Goal: Find contact information: Find contact information

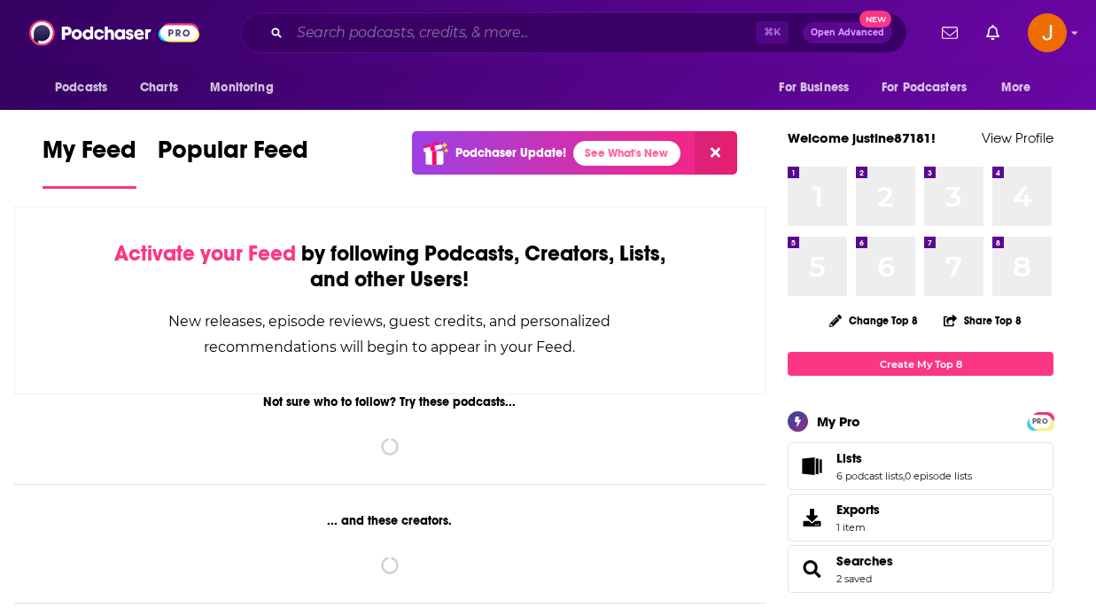
click at [330, 29] on input "Search podcasts, credits, & more..." at bounding box center [523, 33] width 466 height 28
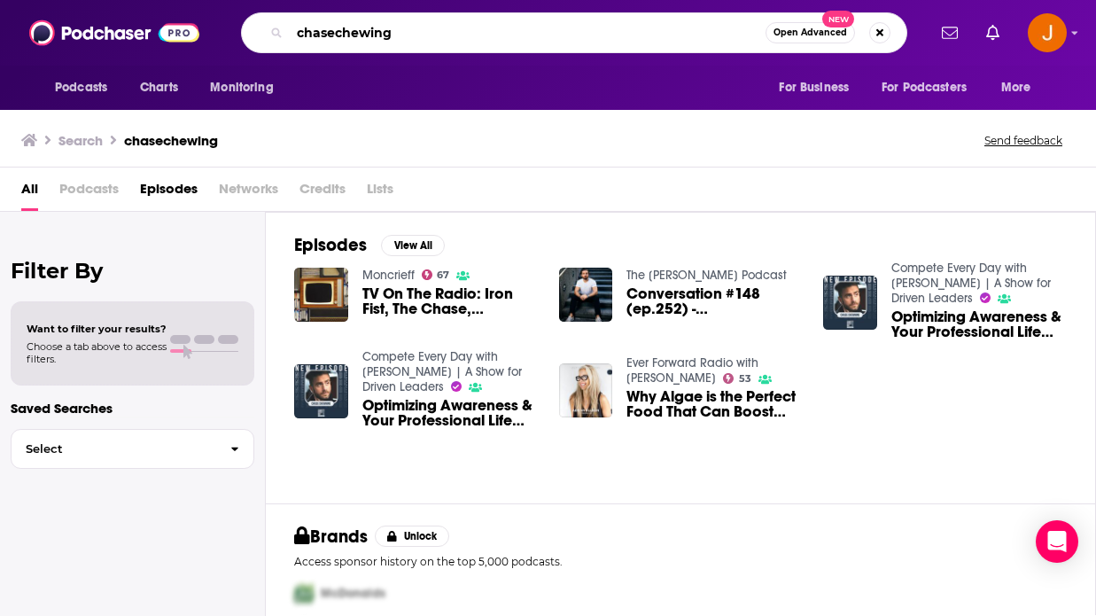
drag, startPoint x: 437, startPoint y: 29, endPoint x: 281, endPoint y: 4, distance: 158.1
click at [281, 4] on div "Podcasts Charts Monitoring chasechewing Open Advanced New For Business For Podc…" at bounding box center [548, 33] width 1096 height 66
type input "ever Forward Radio"
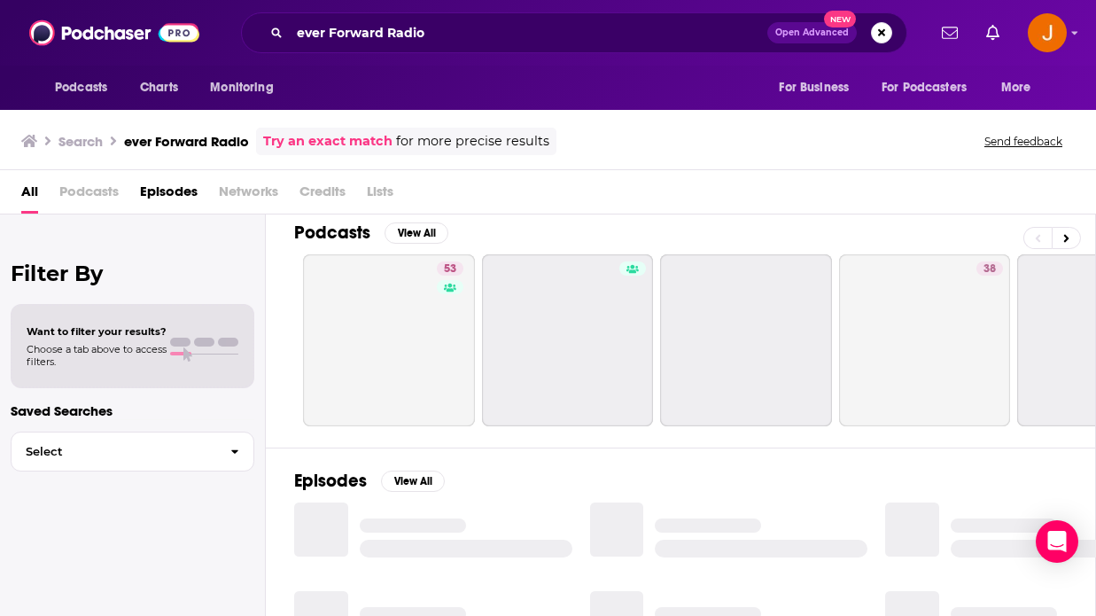
scroll to position [17, 0]
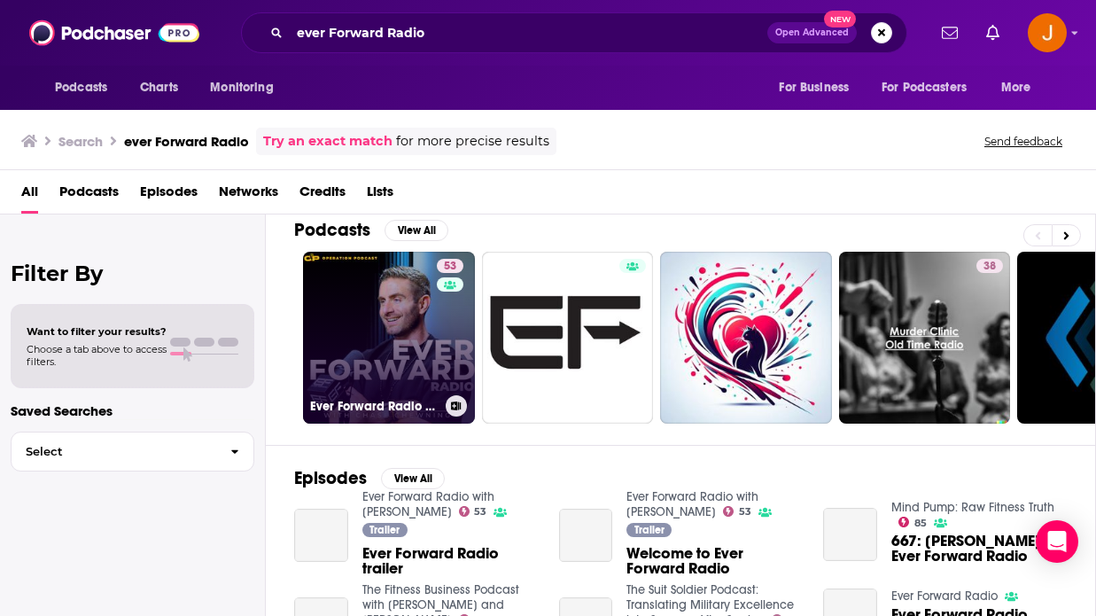
click at [386, 364] on link "53 Ever Forward Radio with [PERSON_NAME]" at bounding box center [389, 338] width 172 height 172
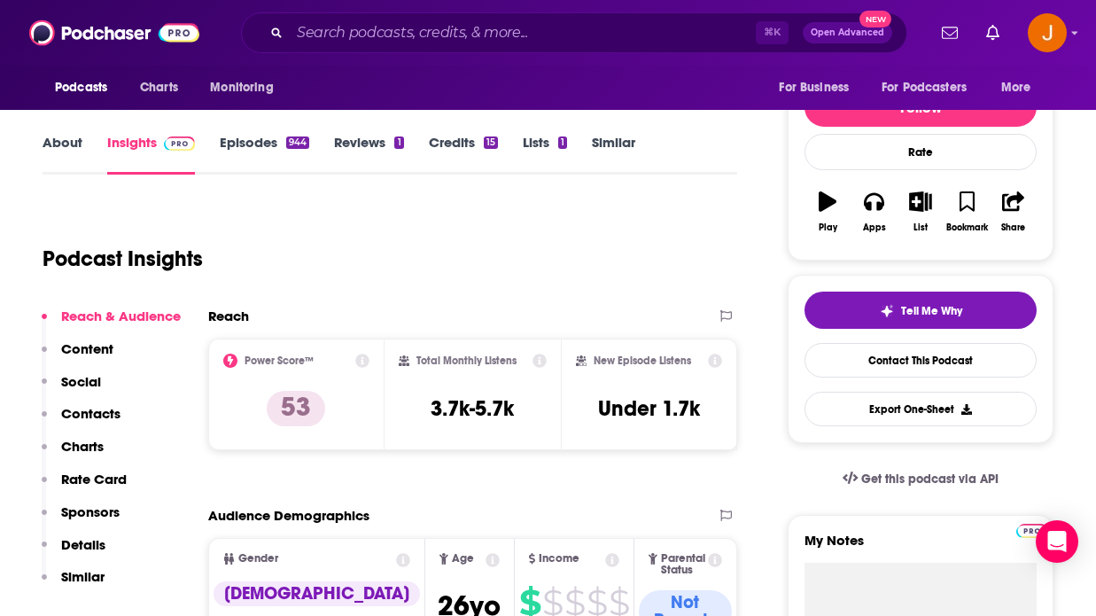
scroll to position [222, 0]
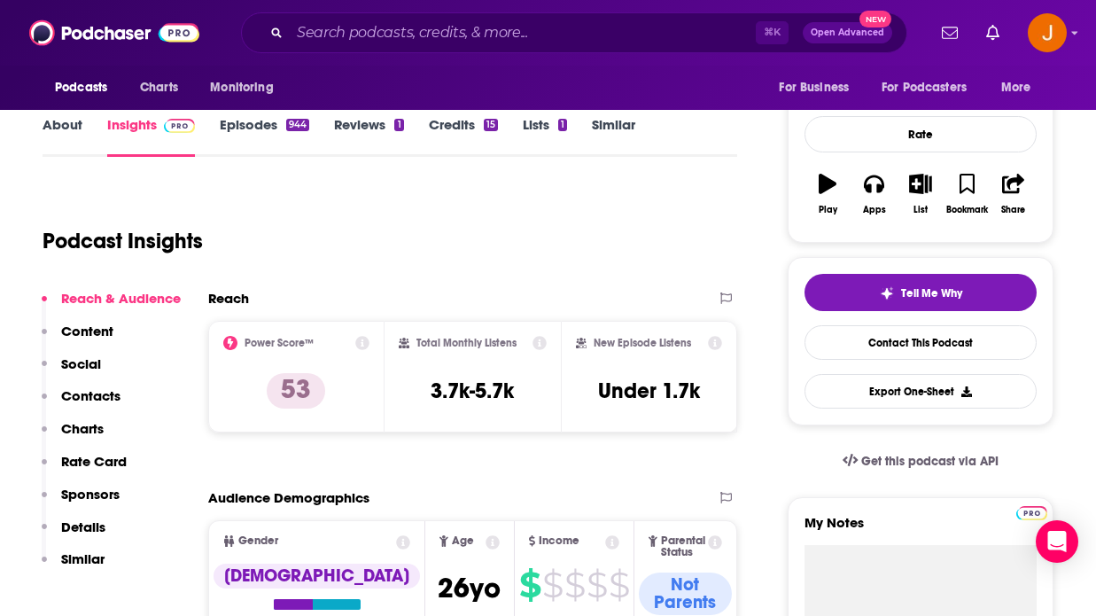
click at [82, 396] on p "Contacts" at bounding box center [90, 395] width 59 height 17
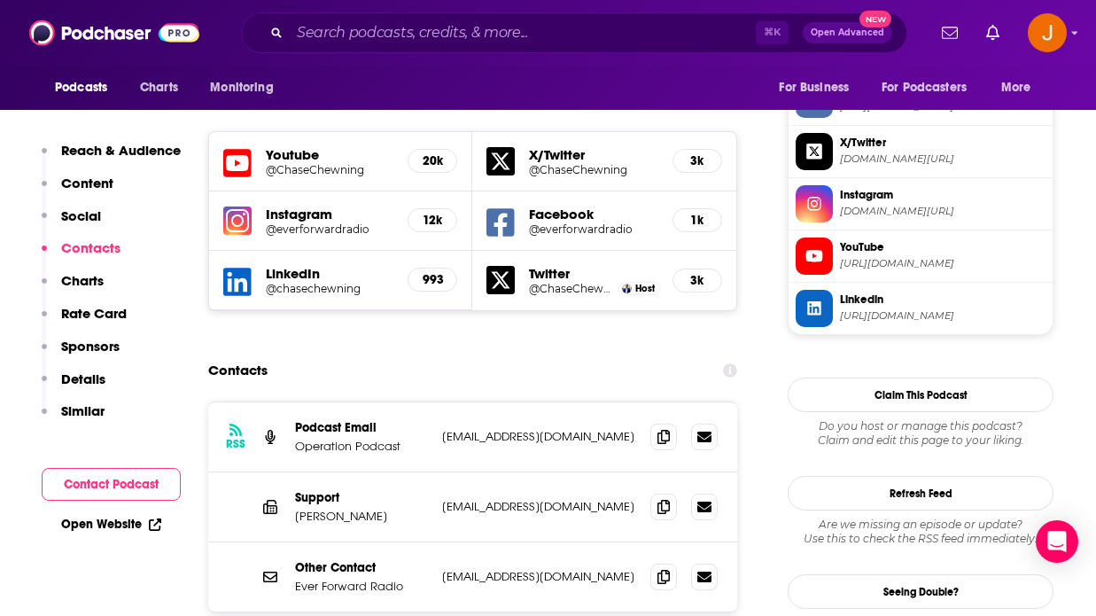
scroll to position [1570, 0]
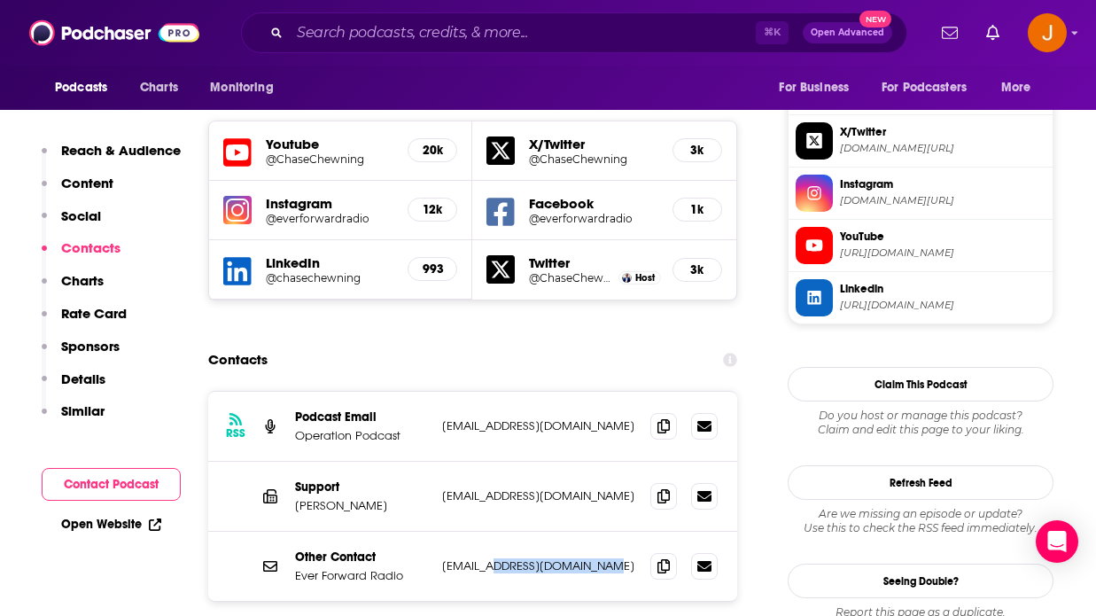
drag, startPoint x: 617, startPoint y: 466, endPoint x: 502, endPoint y: 470, distance: 115.3
click at [502, 558] on p "[EMAIL_ADDRESS][DOMAIN_NAME]" at bounding box center [539, 565] width 194 height 15
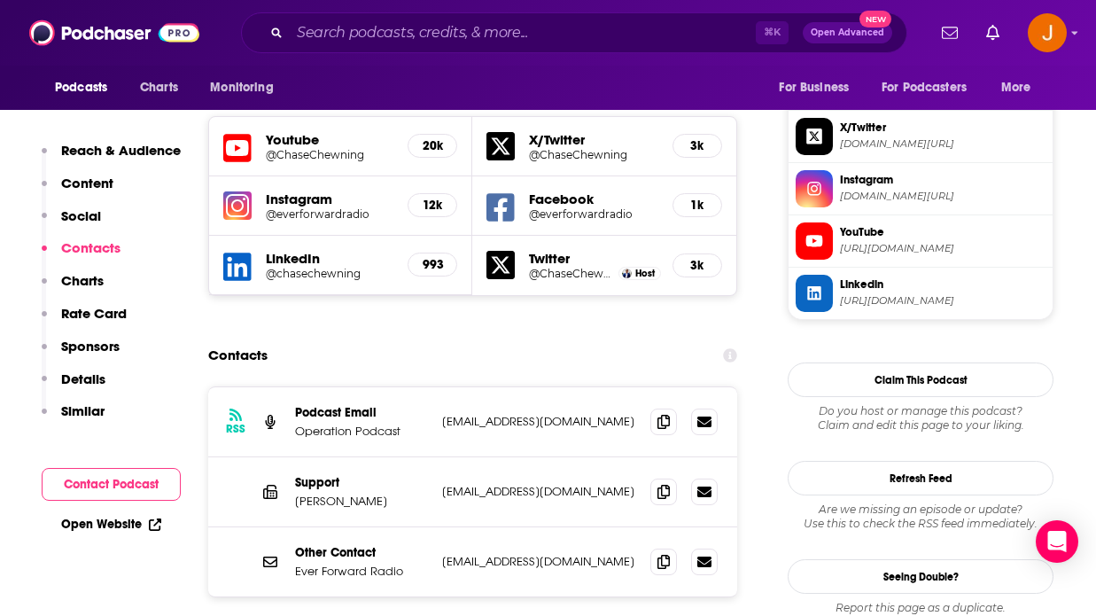
drag, startPoint x: 595, startPoint y: 383, endPoint x: 471, endPoint y: 376, distance: 124.3
click at [471, 457] on div "Support [PERSON_NAME] [EMAIL_ADDRESS][DOMAIN_NAME] [EMAIL_ADDRESS][DOMAIN_NAME]" at bounding box center [472, 492] width 529 height 70
drag, startPoint x: 598, startPoint y: 331, endPoint x: 432, endPoint y: 326, distance: 165.8
click at [432, 387] on div "RSS Podcast Email Operation Podcast [EMAIL_ADDRESS][DOMAIN_NAME] [EMAIL_ADDRESS…" at bounding box center [472, 422] width 529 height 70
click at [623, 457] on div "Support [PERSON_NAME] [EMAIL_ADDRESS][DOMAIN_NAME] [EMAIL_ADDRESS][DOMAIN_NAME]" at bounding box center [472, 492] width 529 height 70
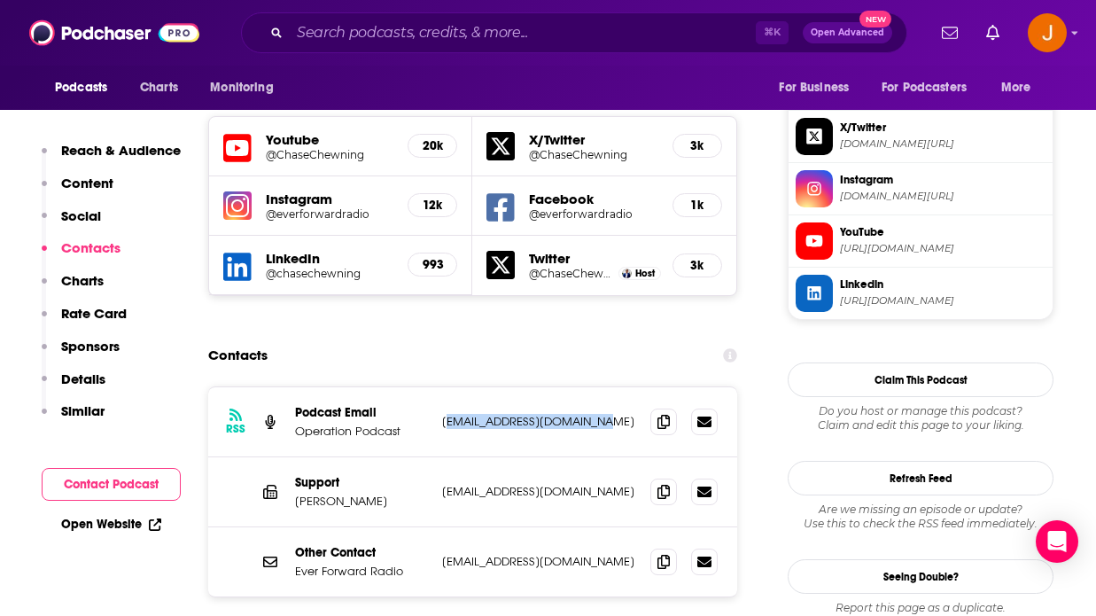
drag, startPoint x: 613, startPoint y: 329, endPoint x: 442, endPoint y: 328, distance: 171.0
click at [442, 387] on div "RSS Podcast Email Operation Podcast [EMAIL_ADDRESS][DOMAIN_NAME] [EMAIL_ADDRESS…" at bounding box center [472, 422] width 529 height 70
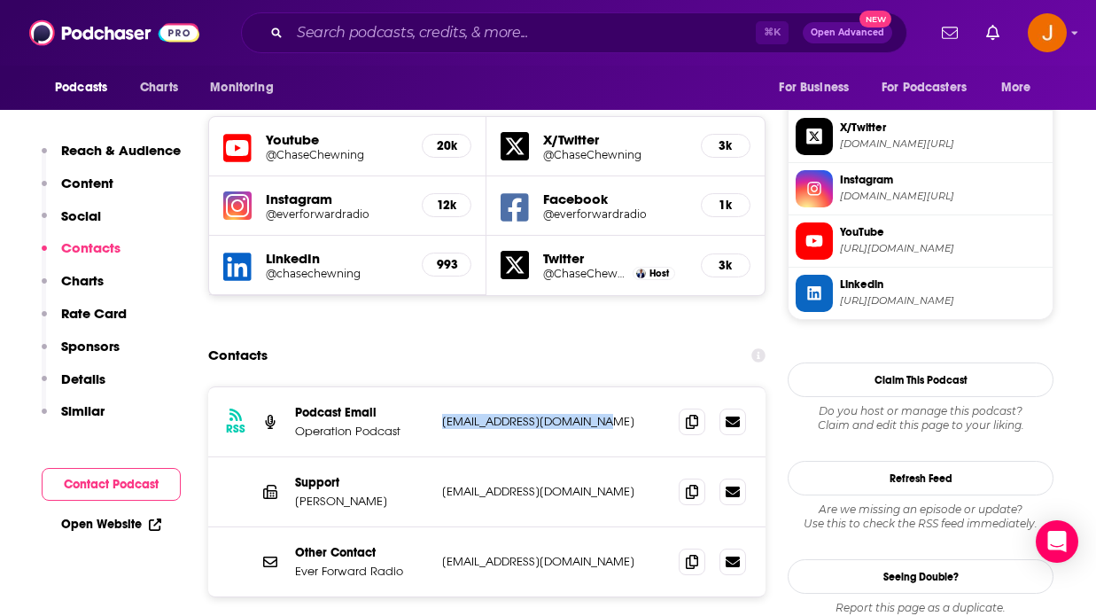
drag, startPoint x: 442, startPoint y: 322, endPoint x: 613, endPoint y: 320, distance: 171.1
click at [613, 414] on p "[EMAIL_ADDRESS][DOMAIN_NAME]" at bounding box center [553, 421] width 222 height 15
copy p "[EMAIL_ADDRESS][DOMAIN_NAME]"
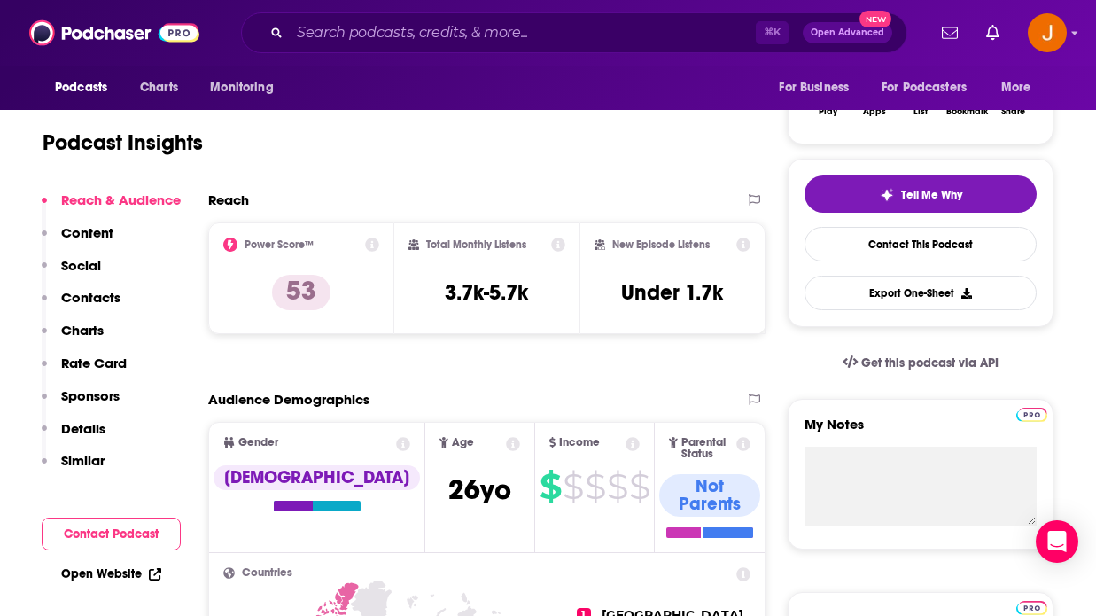
scroll to position [604, 0]
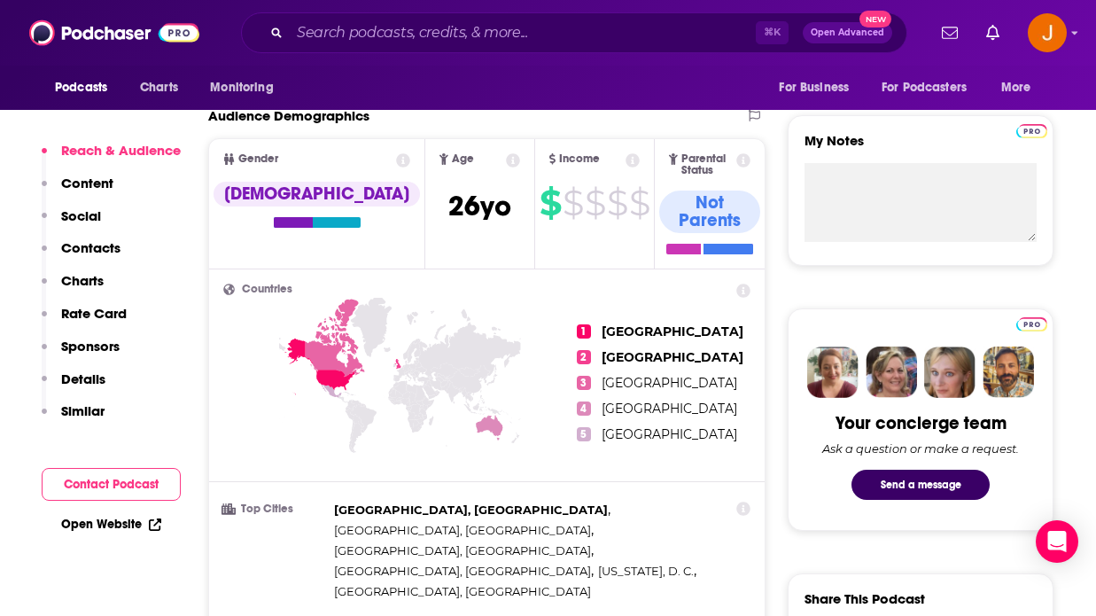
click at [95, 247] on p "Contacts" at bounding box center [90, 247] width 59 height 17
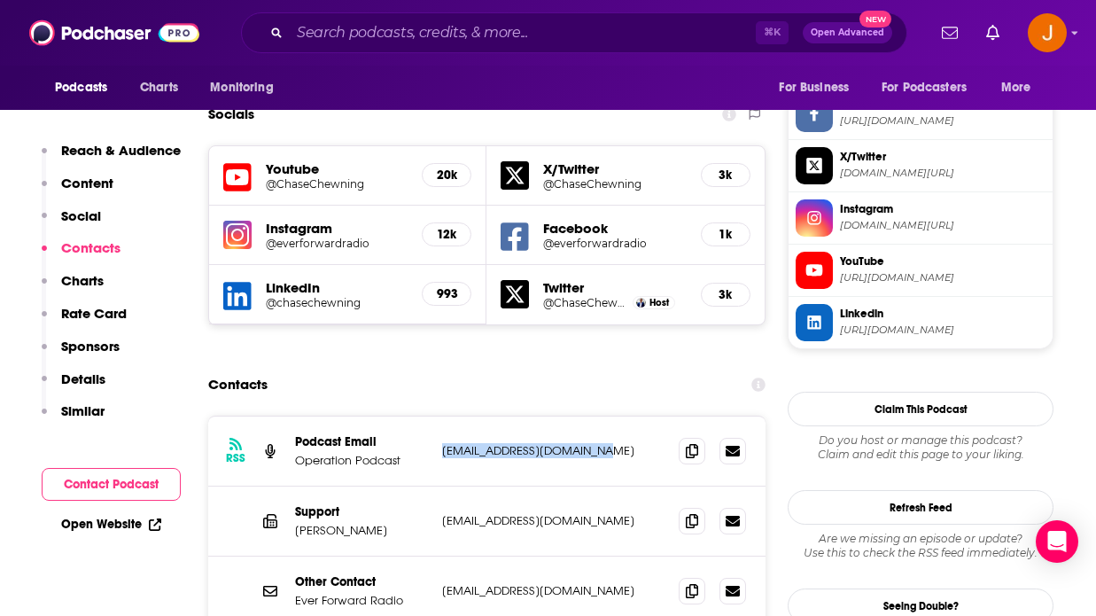
scroll to position [1562, 0]
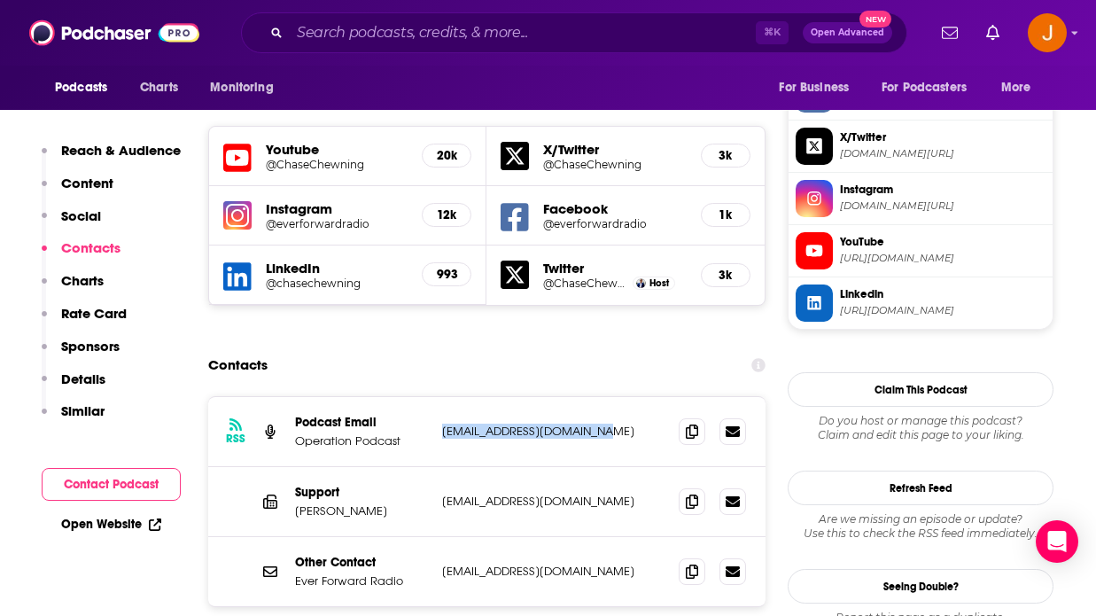
copy p "[EMAIL_ADDRESS][DOMAIN_NAME]"
drag, startPoint x: 611, startPoint y: 402, endPoint x: 439, endPoint y: 402, distance: 172.8
click at [439, 467] on div "Support [PERSON_NAME] [EMAIL_ADDRESS][DOMAIN_NAME] [EMAIL_ADDRESS][DOMAIN_NAME]" at bounding box center [486, 502] width 557 height 70
copy p "[EMAIL_ADDRESS][DOMAIN_NAME]"
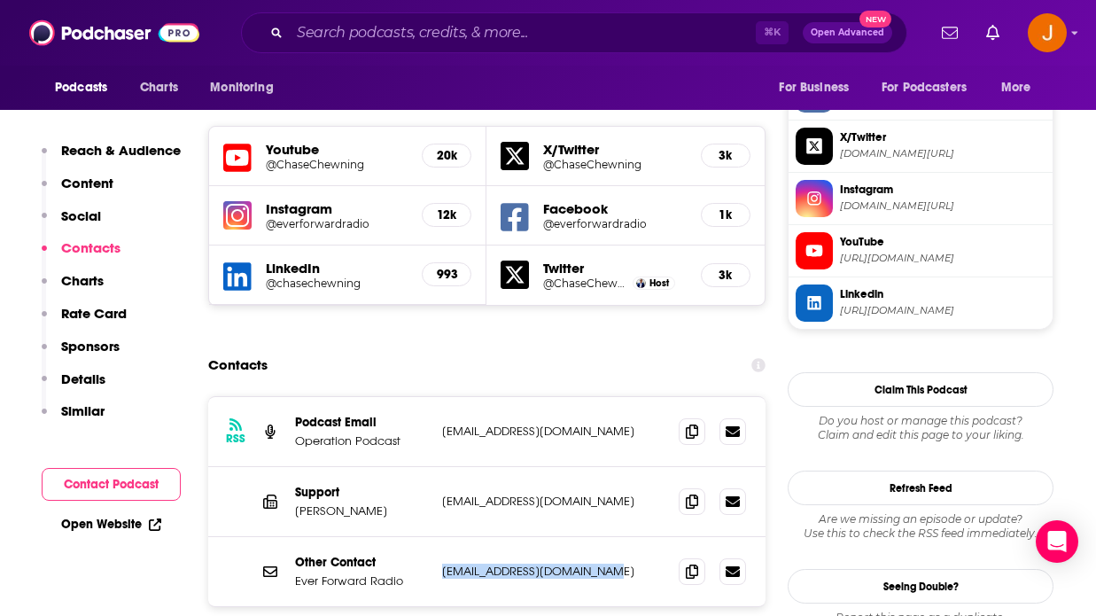
drag, startPoint x: 627, startPoint y: 470, endPoint x: 437, endPoint y: 469, distance: 190.5
click at [437, 537] on div "Other Contact Ever Forward Radio [EMAIL_ADDRESS][DOMAIN_NAME] [EMAIL_ADDRESS][D…" at bounding box center [486, 571] width 557 height 69
copy p "[EMAIL_ADDRESS][DOMAIN_NAME]"
click at [393, 28] on input "Search podcasts, credits, & more..." at bounding box center [523, 33] width 466 height 28
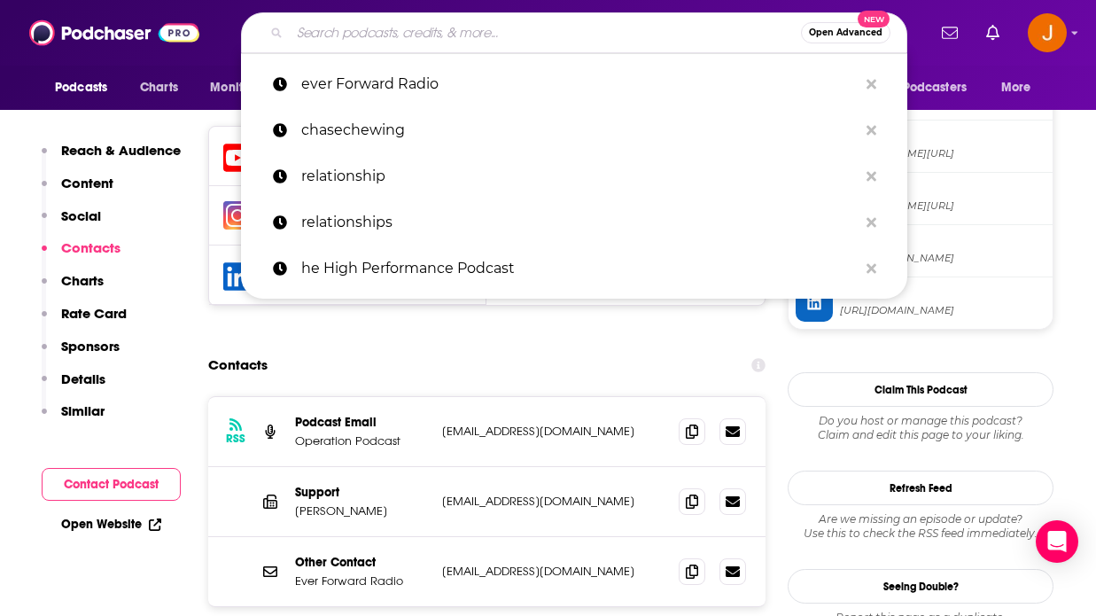
paste input "Awakened Conscious Conversations"
type input "Awakened Conscious Conversations"
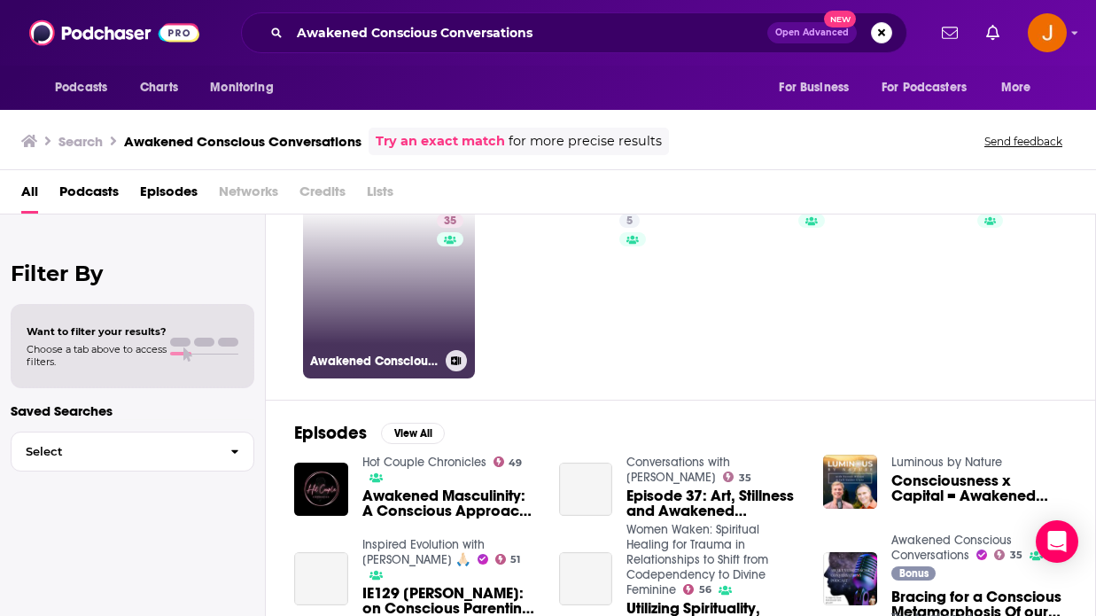
scroll to position [69, 0]
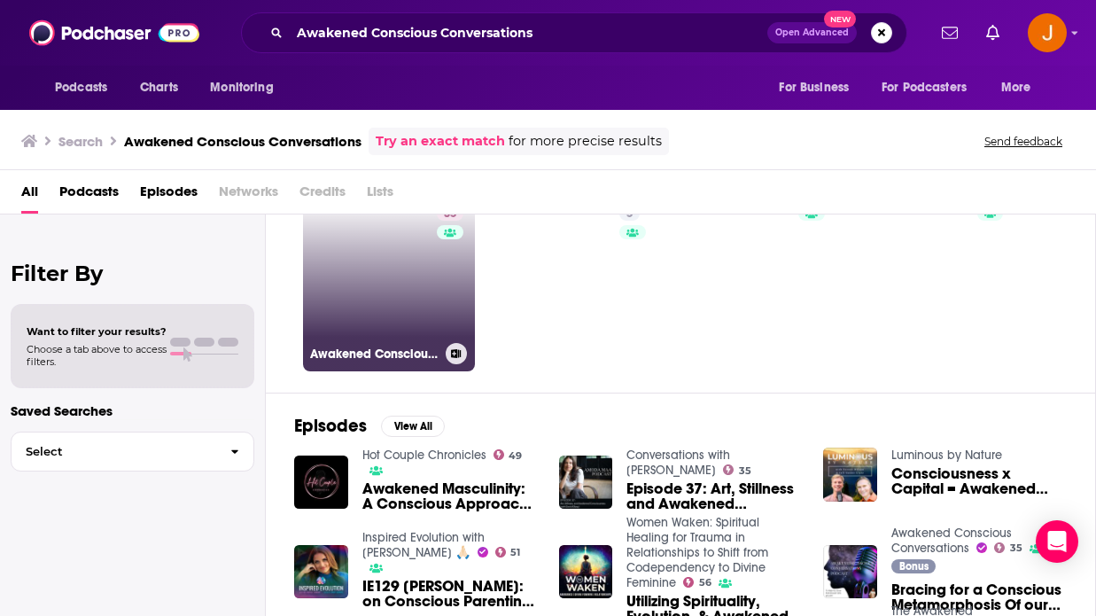
click at [386, 294] on link "35 Awakened Conscious Conversations" at bounding box center [389, 285] width 172 height 172
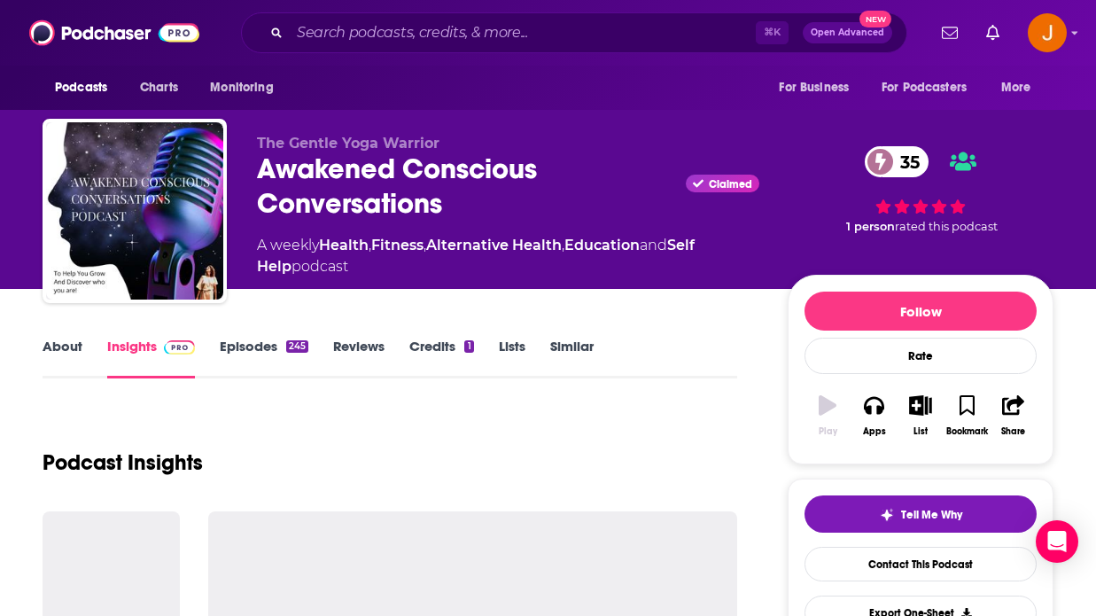
scroll to position [298, 0]
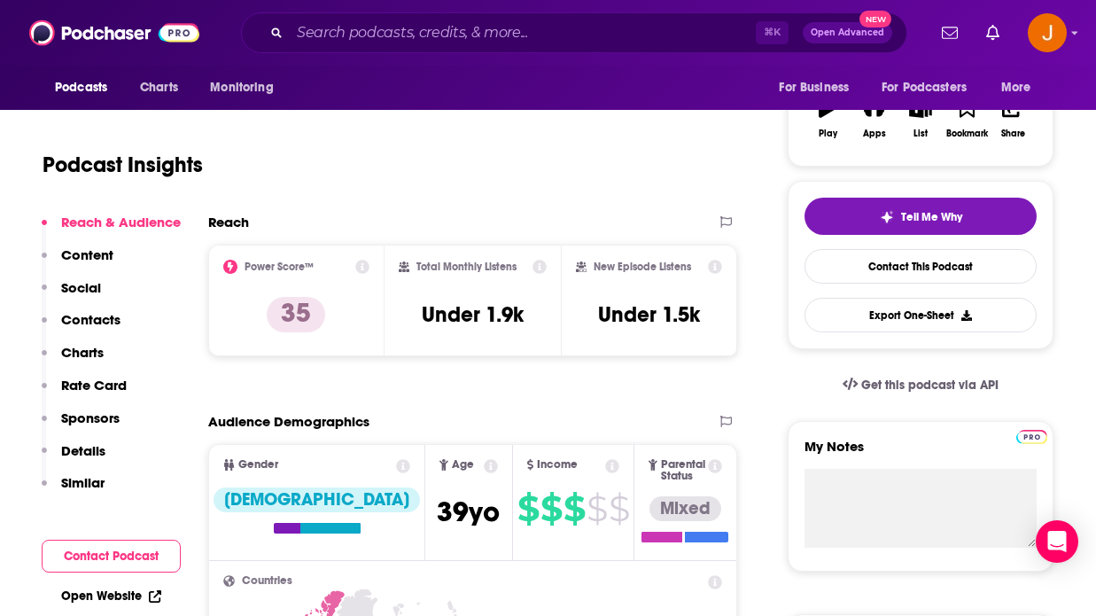
click at [85, 324] on p "Contacts" at bounding box center [90, 319] width 59 height 17
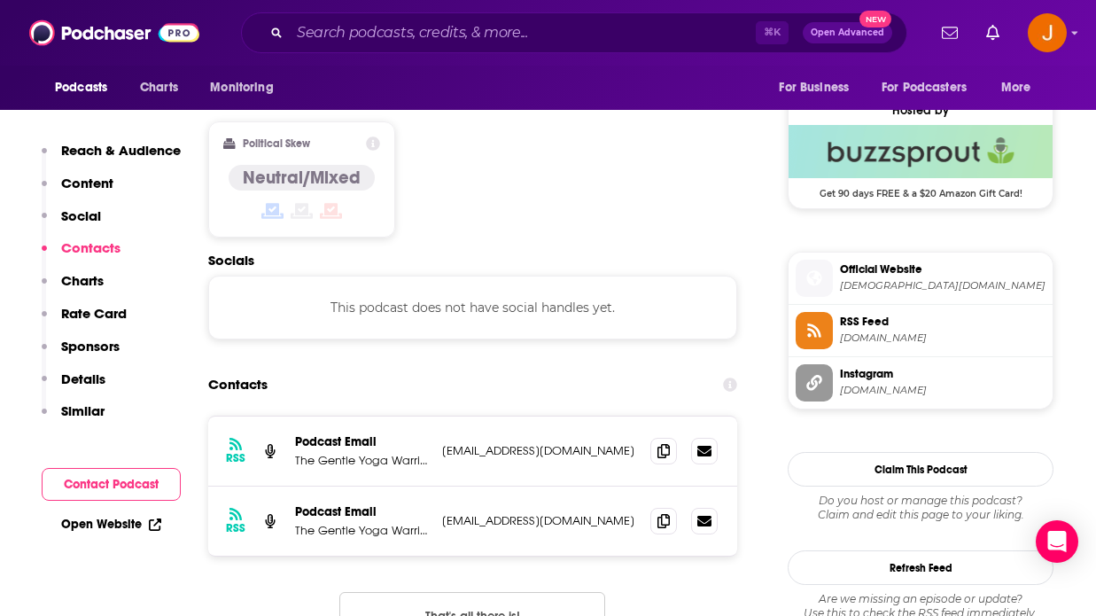
scroll to position [1415, 0]
click at [416, 37] on input "Search podcasts, credits, & more..." at bounding box center [523, 33] width 466 height 28
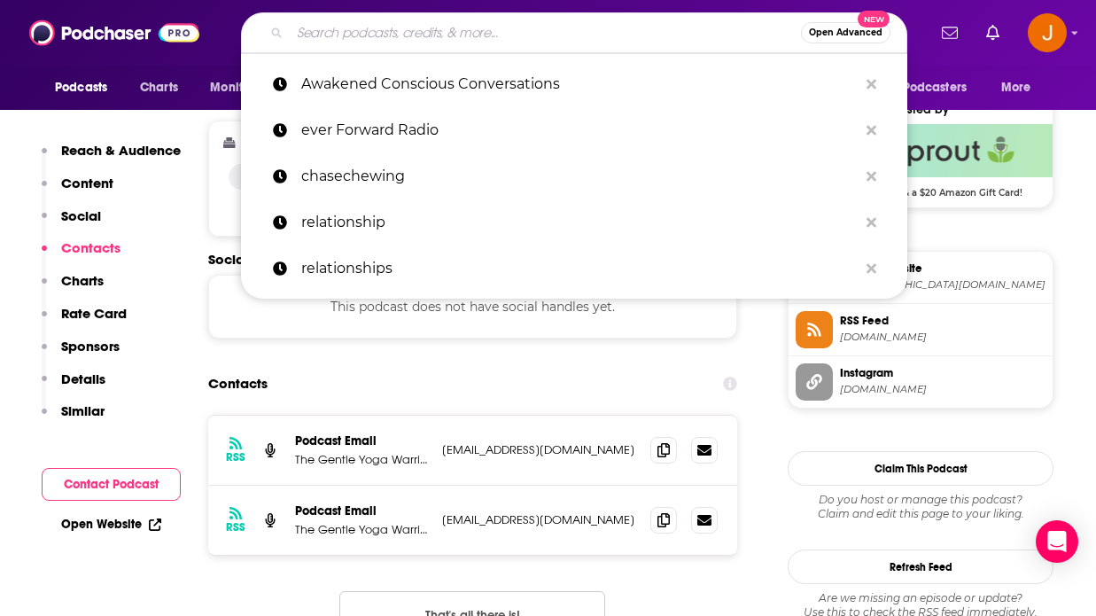
paste input "The [PERSON_NAME] Podcast,"
type input "The [PERSON_NAME] Podcast,"
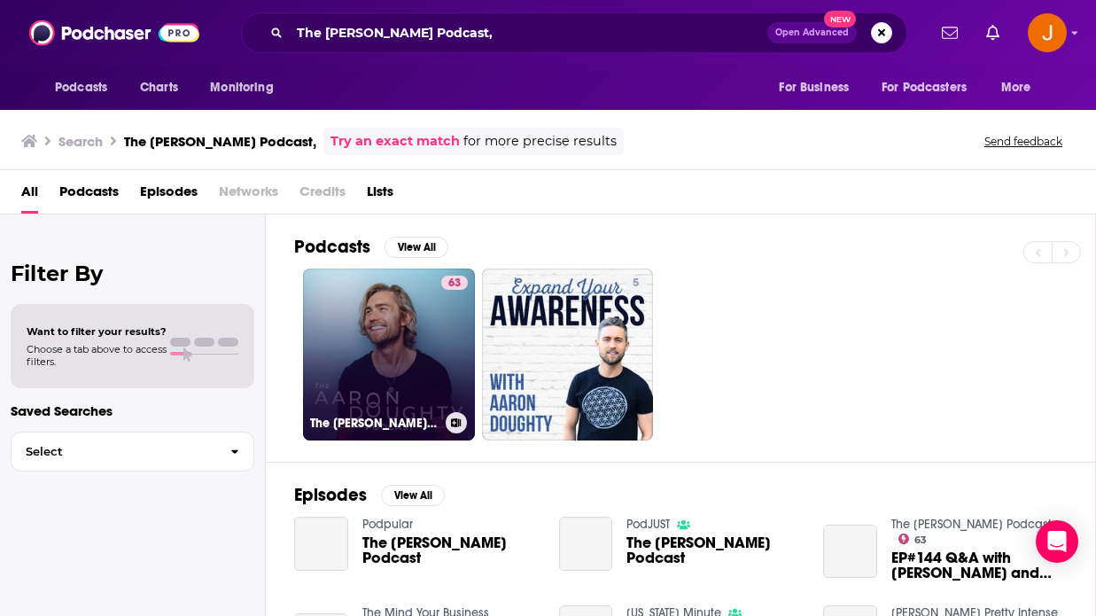
click at [354, 366] on link "63 The [PERSON_NAME] Podcast" at bounding box center [389, 355] width 172 height 172
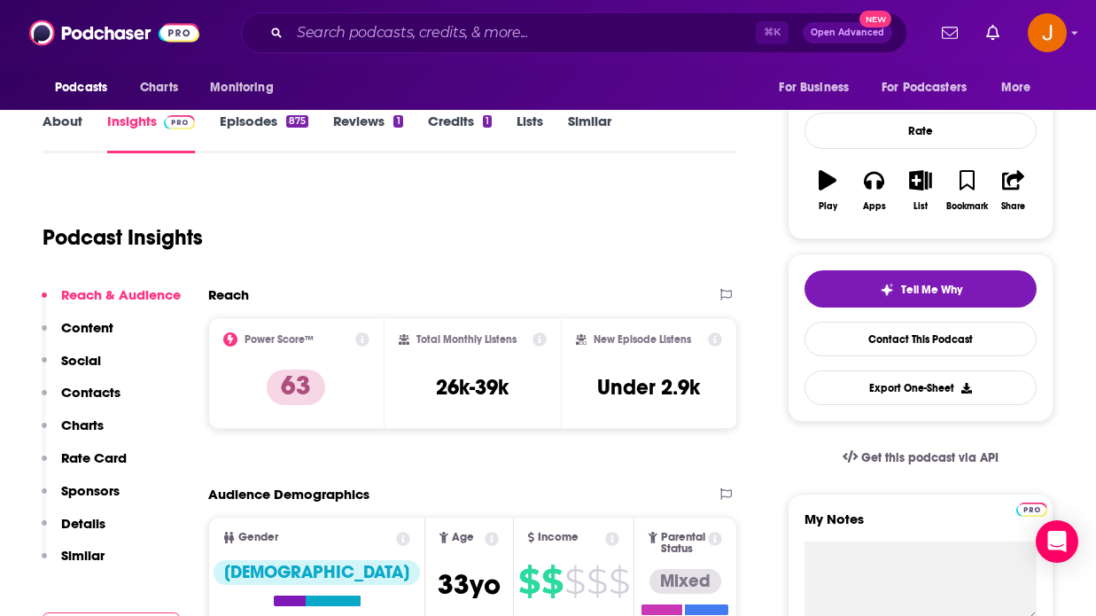
click at [103, 392] on p "Contacts" at bounding box center [90, 392] width 59 height 17
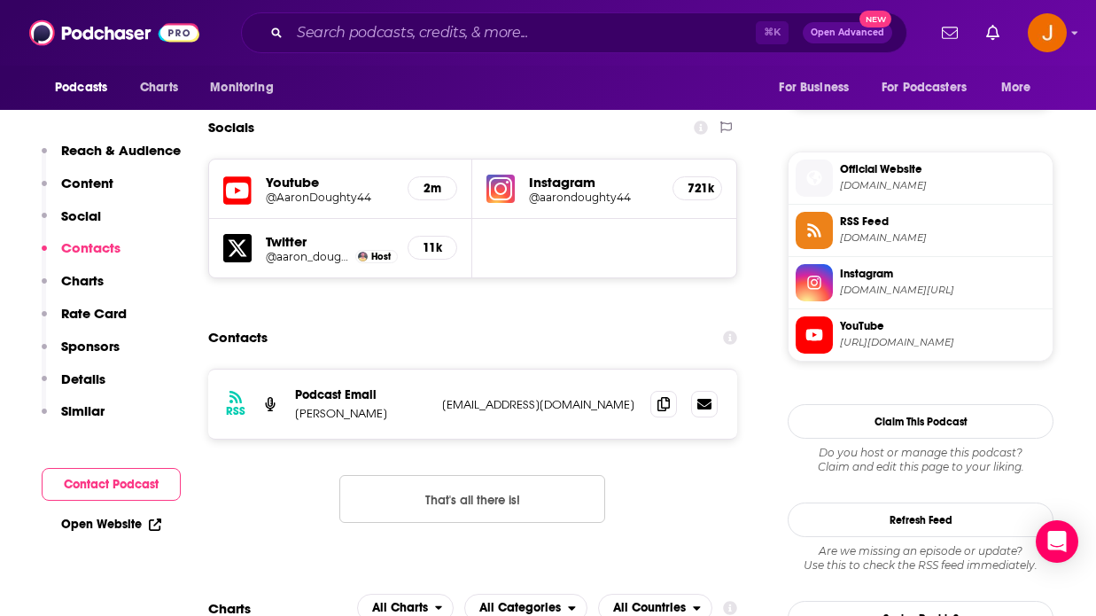
scroll to position [1416, 0]
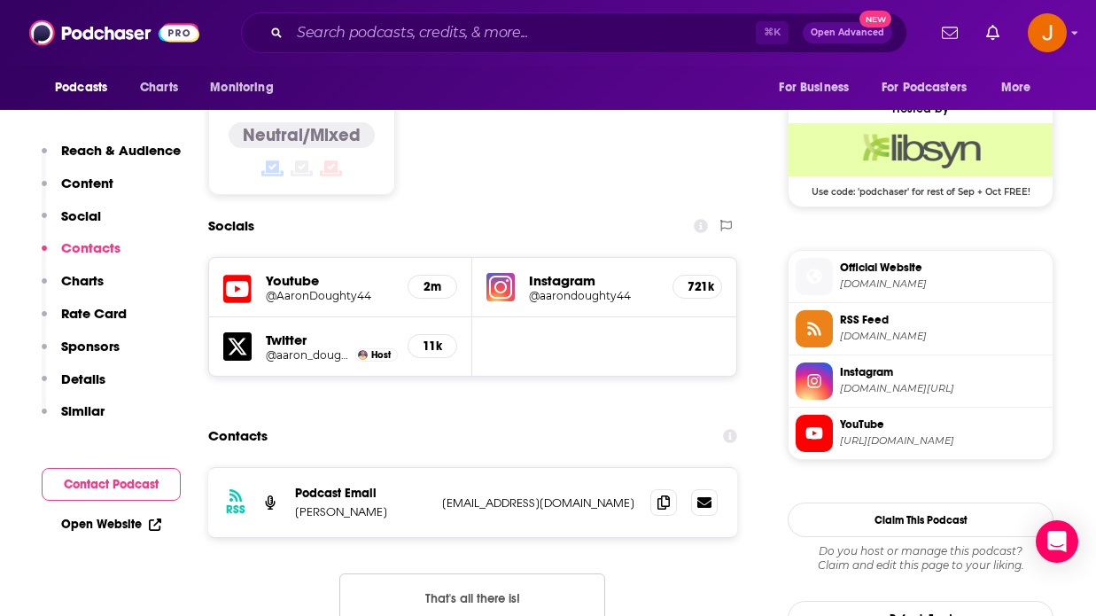
click at [550, 289] on h5 "@aarondoughty44" at bounding box center [593, 295] width 129 height 13
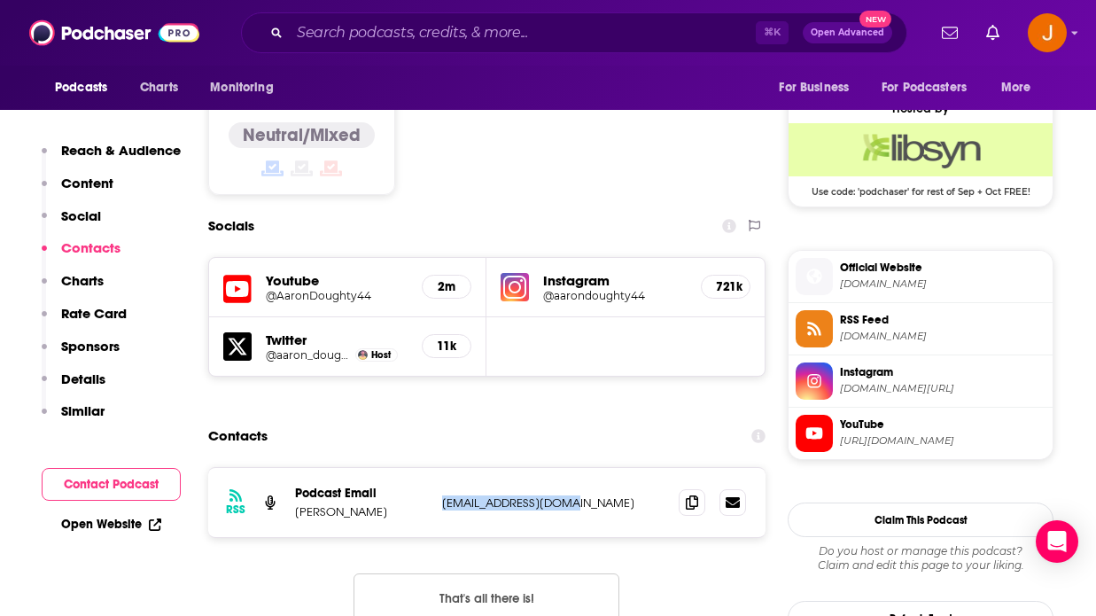
drag, startPoint x: 611, startPoint y: 446, endPoint x: 440, endPoint y: 432, distance: 170.7
click at [440, 468] on div "RSS Podcast Email [PERSON_NAME] [EMAIL_ADDRESS][DOMAIN_NAME] [EMAIL_ADDRESS][DO…" at bounding box center [486, 502] width 557 height 69
copy p "[EMAIL_ADDRESS][DOMAIN_NAME]"
click at [571, 209] on div "Socials" at bounding box center [486, 226] width 557 height 34
click at [571, 289] on h5 "@aarondoughty44" at bounding box center [614, 295] width 143 height 13
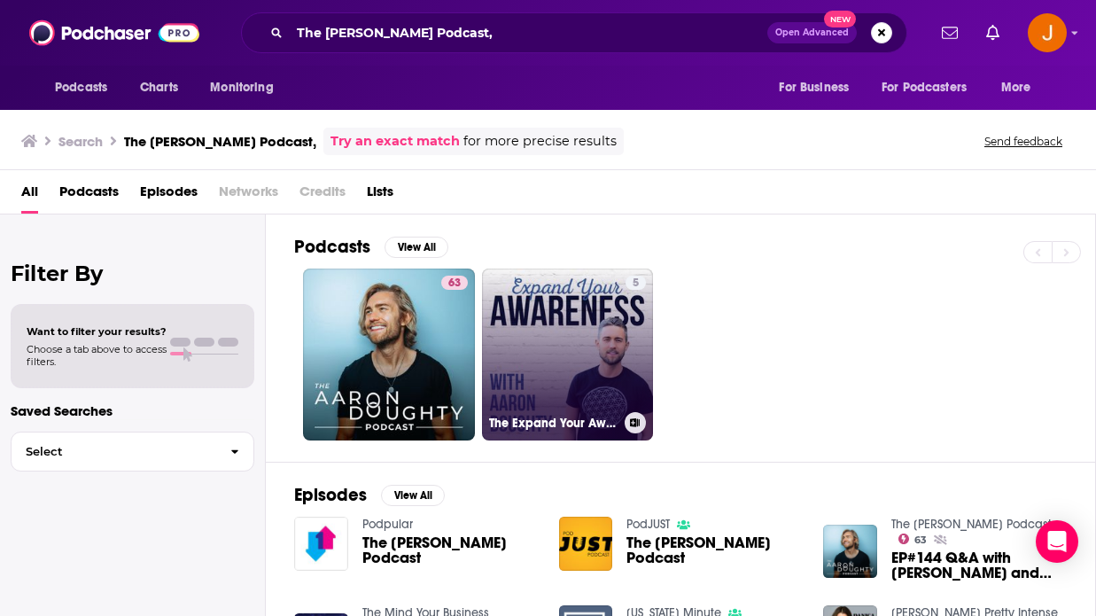
click at [576, 348] on link "5 The Expand Your Awareness Podcast with [PERSON_NAME]" at bounding box center [568, 355] width 172 height 172
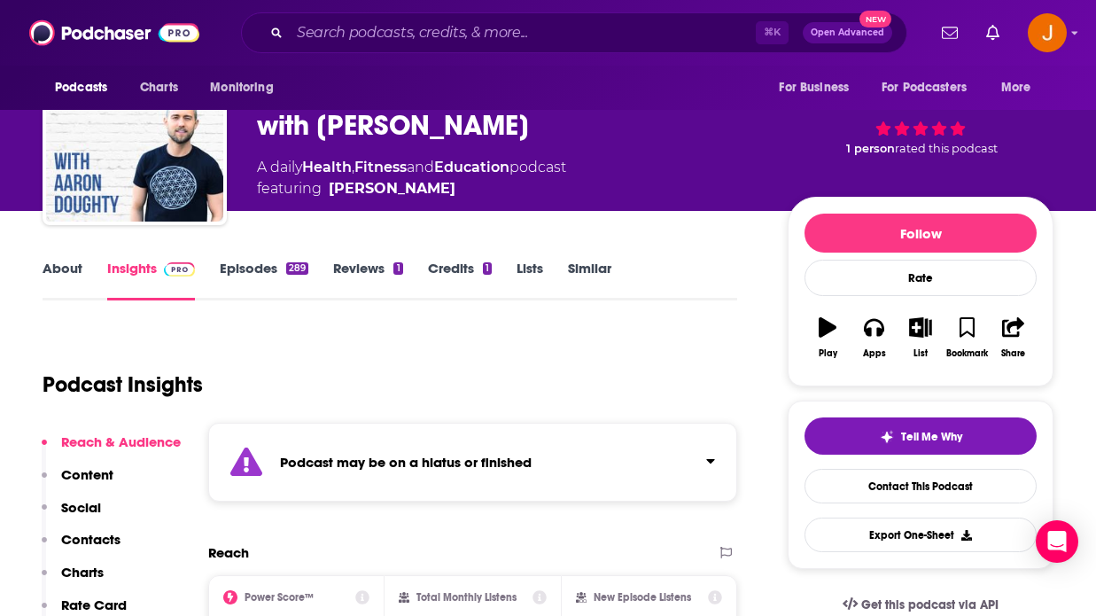
scroll to position [141, 0]
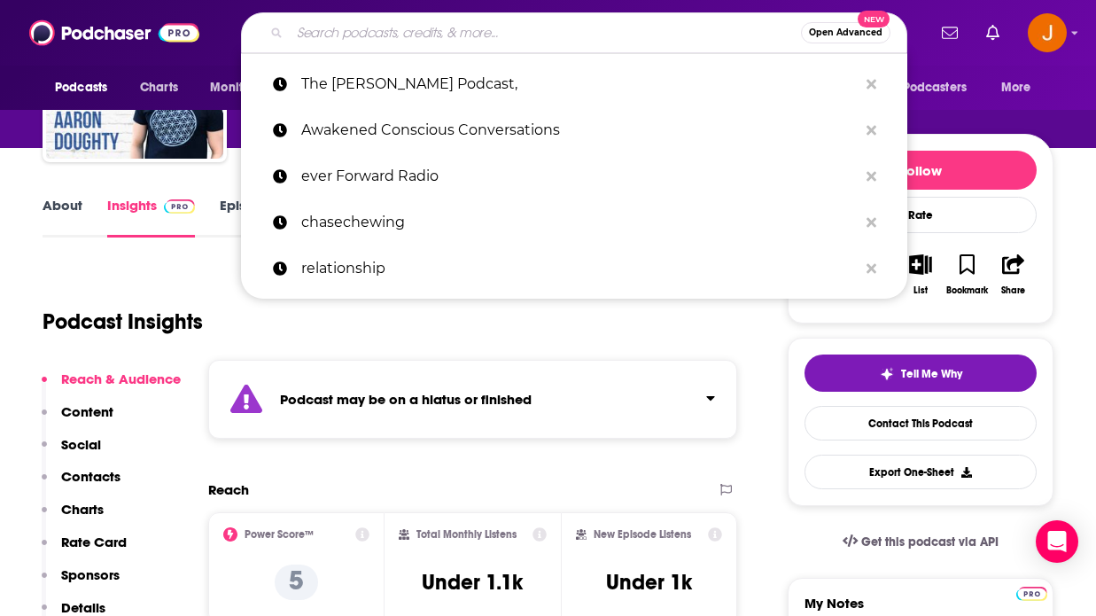
click at [376, 42] on input "Search podcasts, credits, & more..." at bounding box center [545, 33] width 511 height 28
paste input "Boundless Authenticity,"
type input "Boundless Authenticity,"
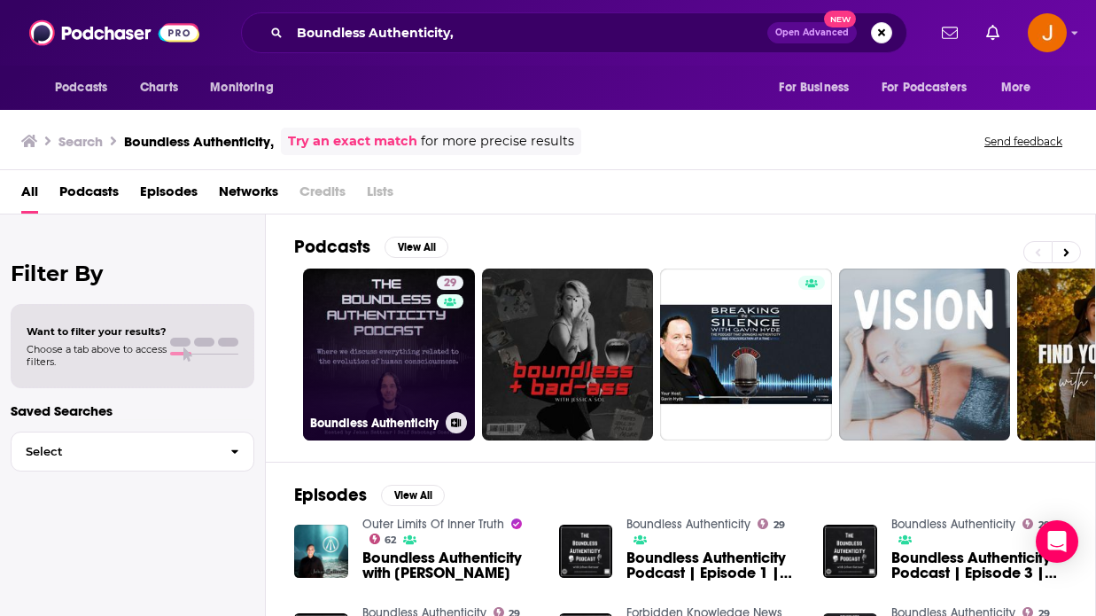
click at [386, 333] on link "29 Boundless Authenticity" at bounding box center [389, 355] width 172 height 172
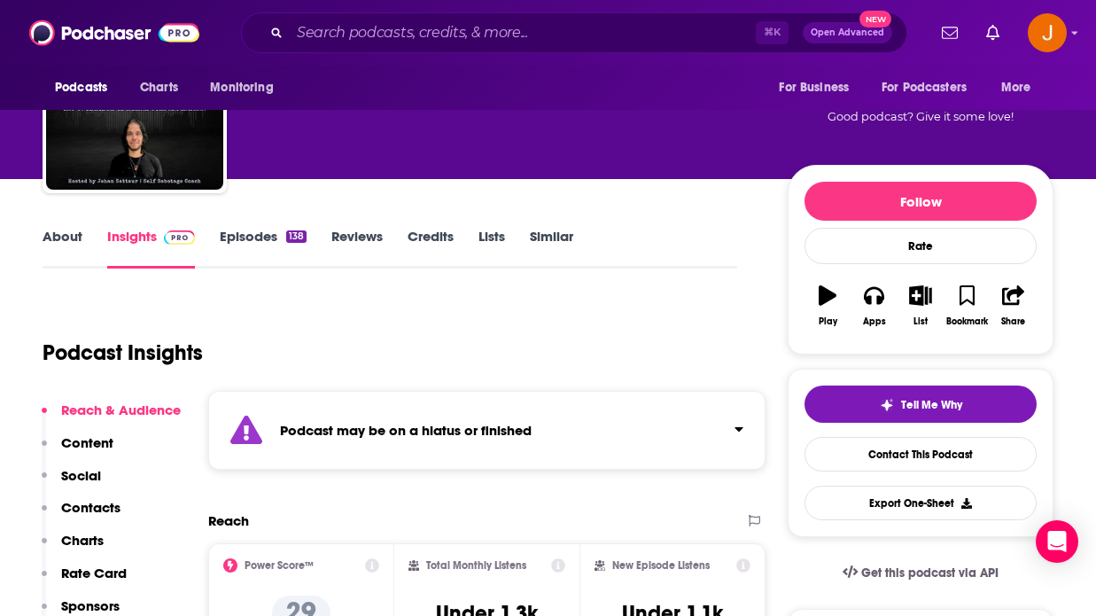
scroll to position [120, 0]
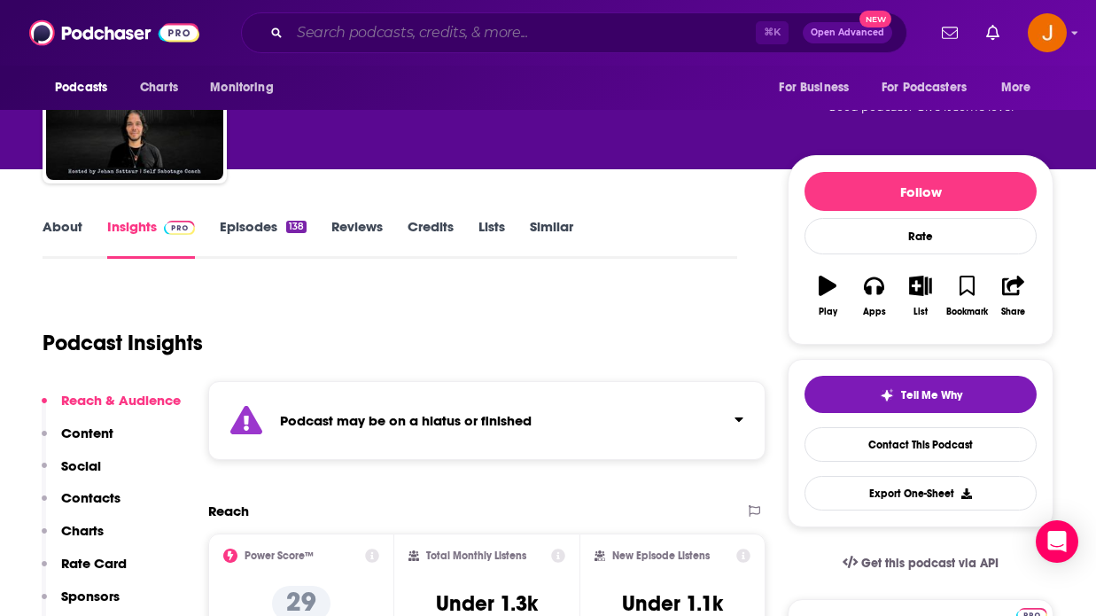
click at [471, 27] on input "Search podcasts, credits, & more..." at bounding box center [523, 33] width 466 height 28
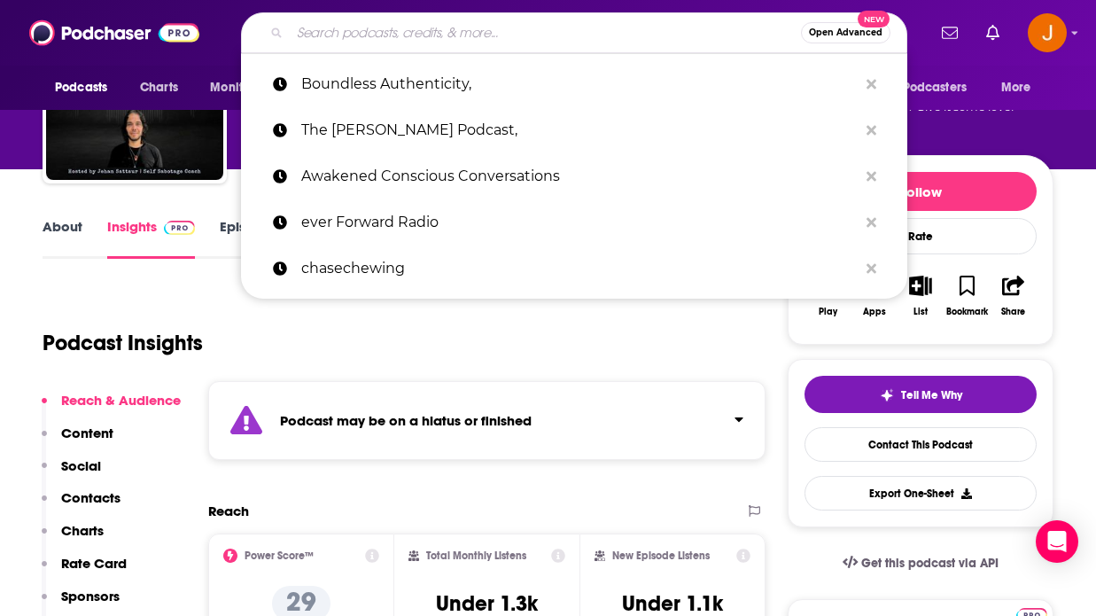
paste input "Consciousness Live"
type input "Consciousness Live"
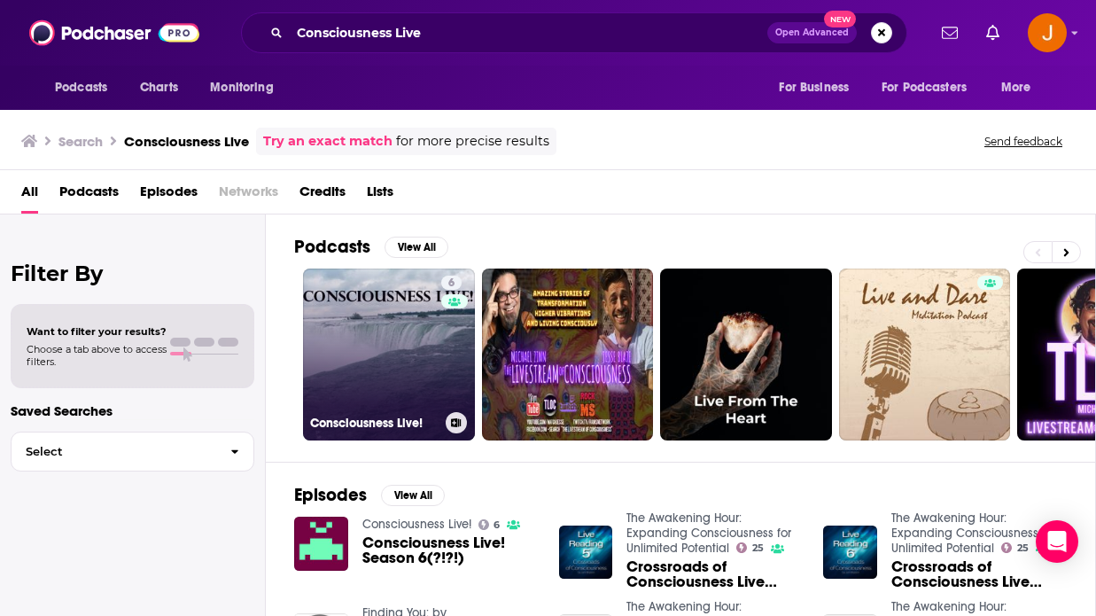
click at [379, 301] on link "6 Consciousness Live!" at bounding box center [389, 355] width 172 height 172
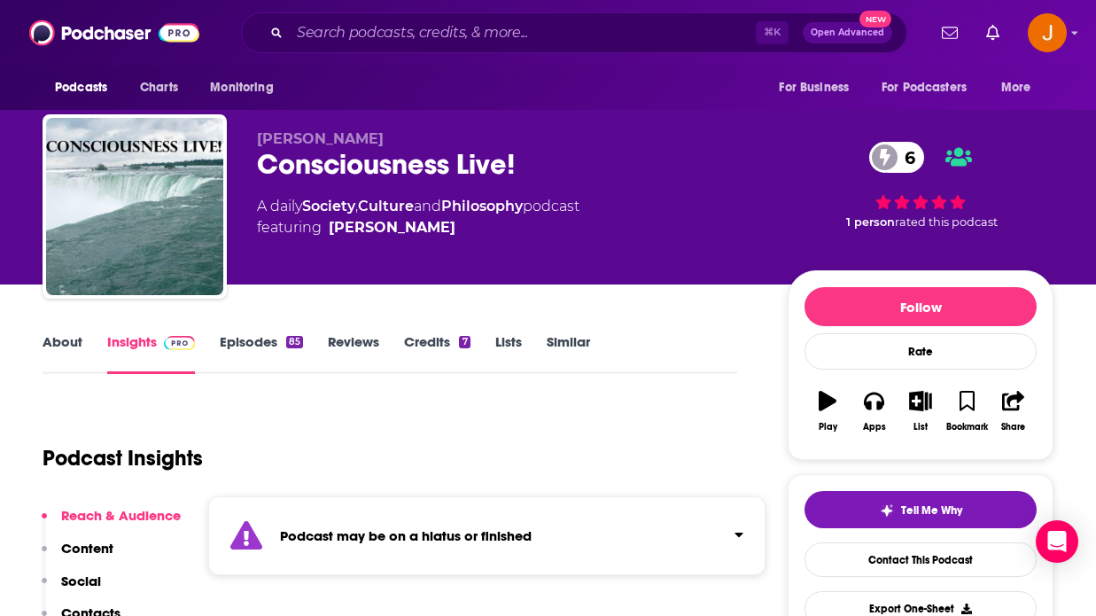
scroll to position [131, 0]
